Goal: Task Accomplishment & Management: Use online tool/utility

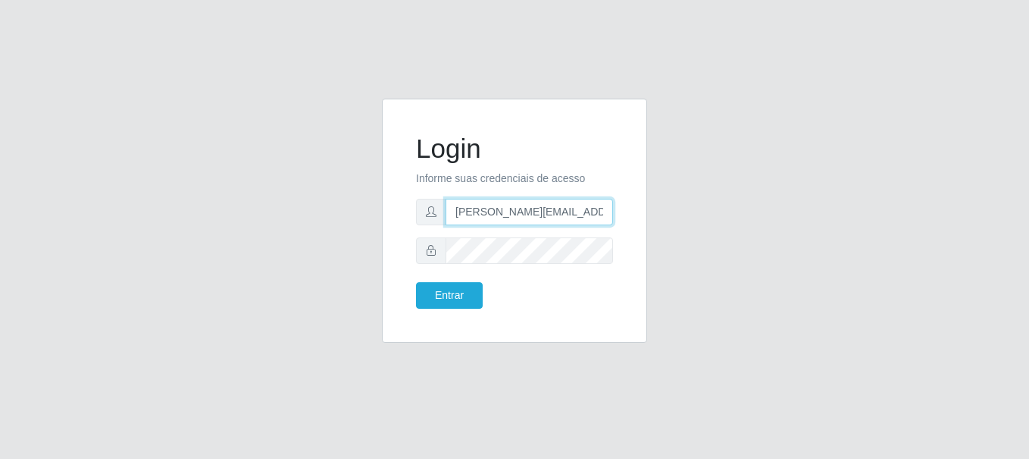
type input "[PERSON_NAME][EMAIL_ADDRESS][PERSON_NAME][DOMAIN_NAME]"
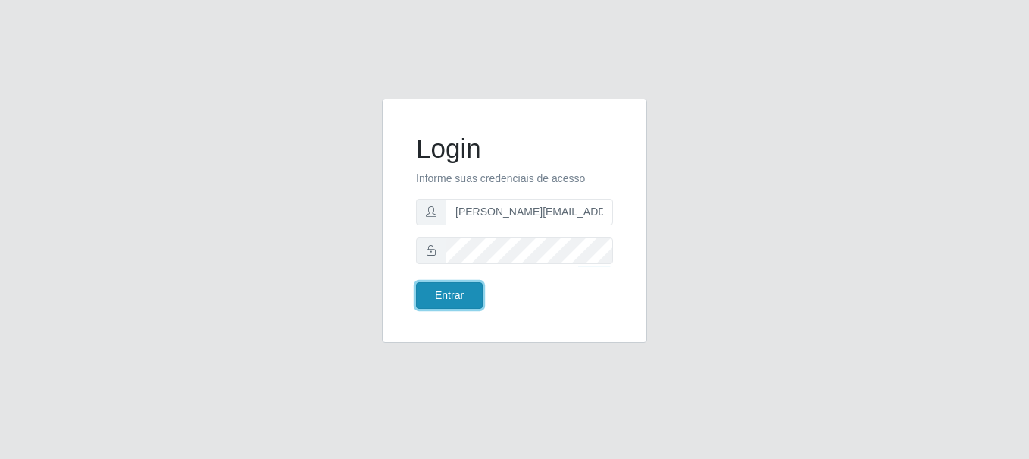
click at [449, 295] on button "Entrar" at bounding box center [449, 295] width 67 height 27
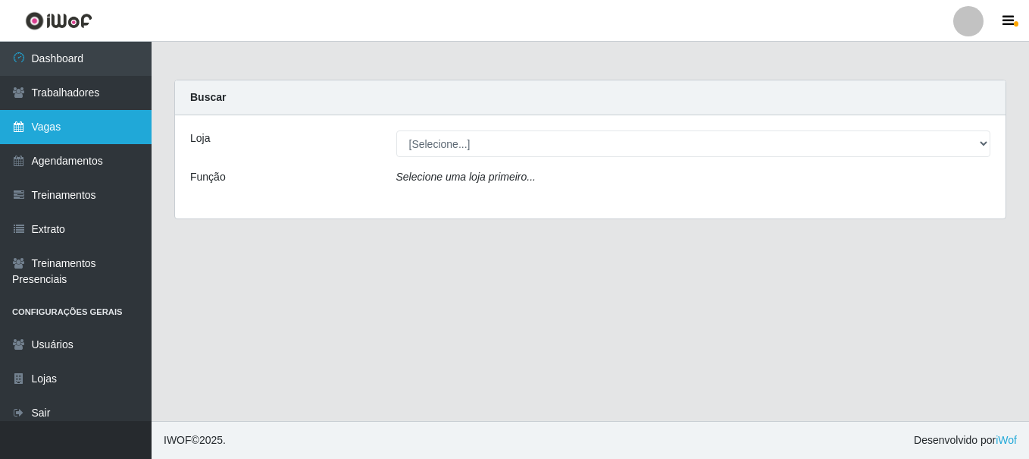
click at [76, 127] on link "Vagas" at bounding box center [76, 127] width 152 height 34
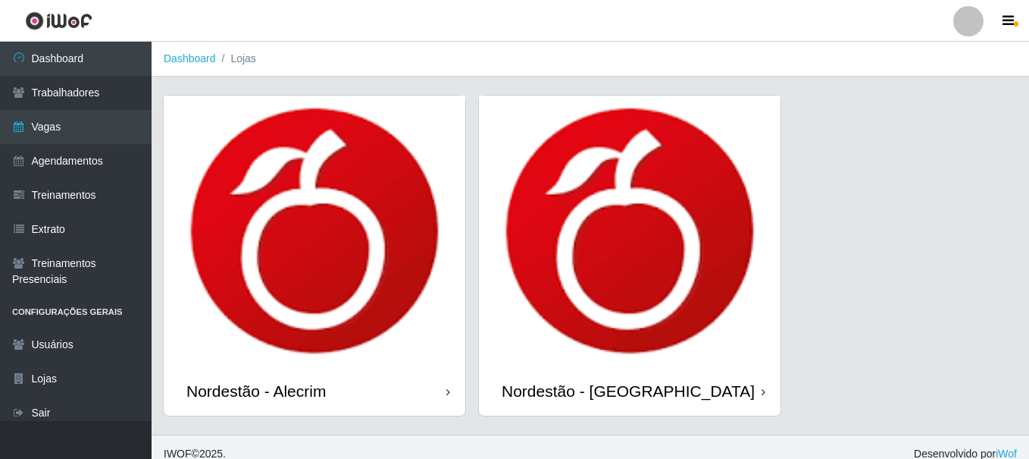
click at [259, 381] on div "Nordestão - Alecrim" at bounding box center [255, 390] width 139 height 19
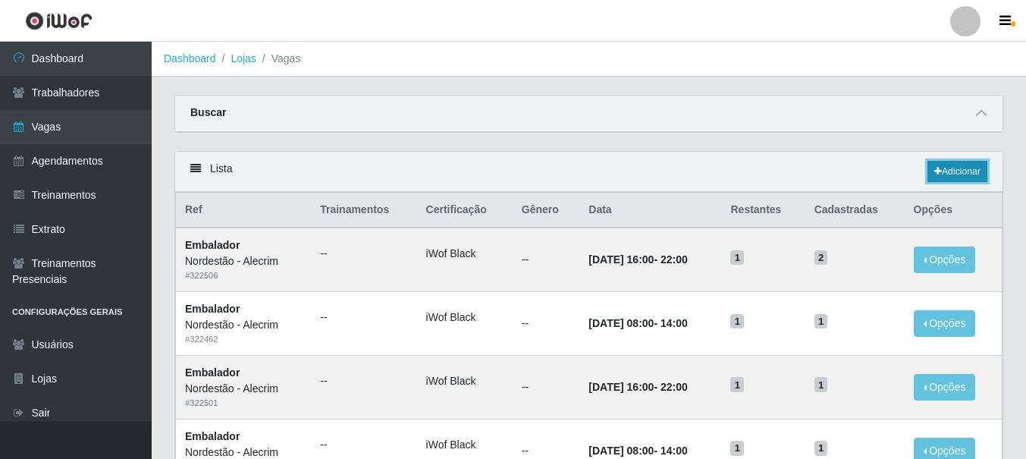
click at [955, 172] on link "Adicionar" at bounding box center [957, 171] width 60 height 21
